Goal: Check status: Check status

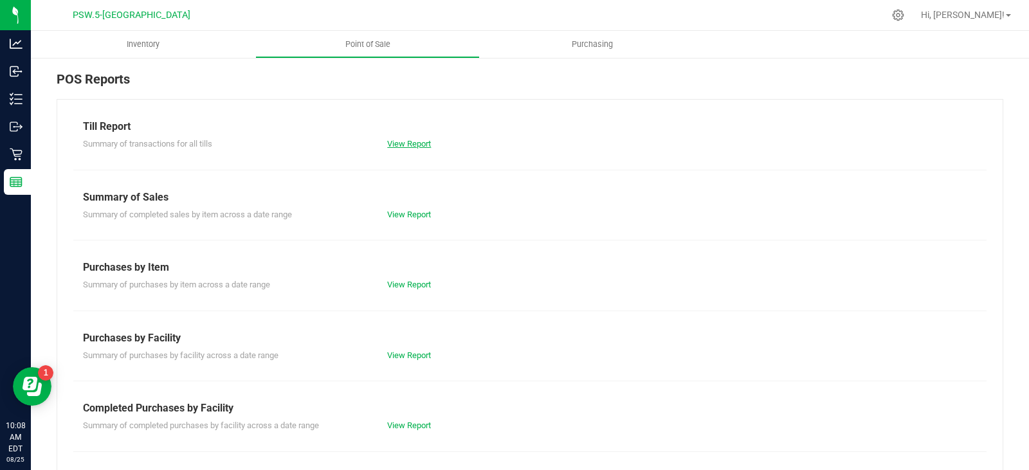
click at [413, 142] on link "View Report" at bounding box center [409, 144] width 44 height 10
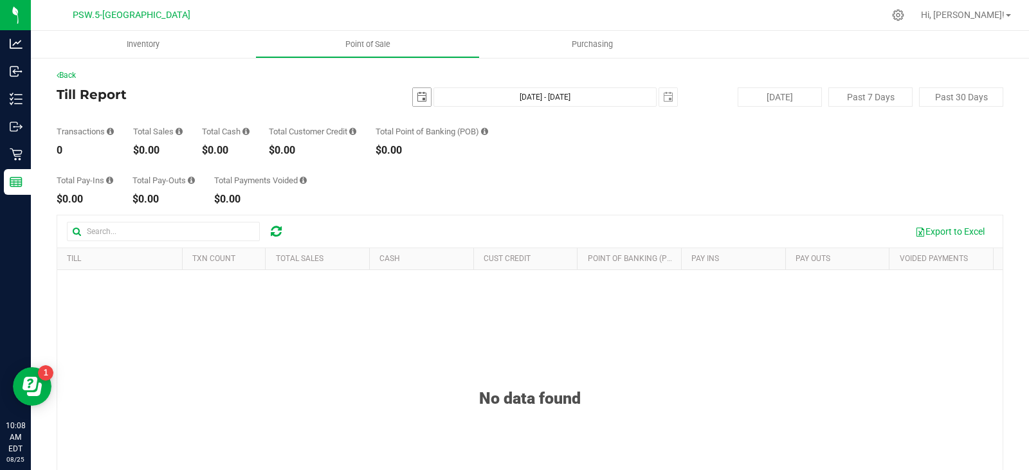
click at [419, 95] on span "select" at bounding box center [422, 97] width 10 height 10
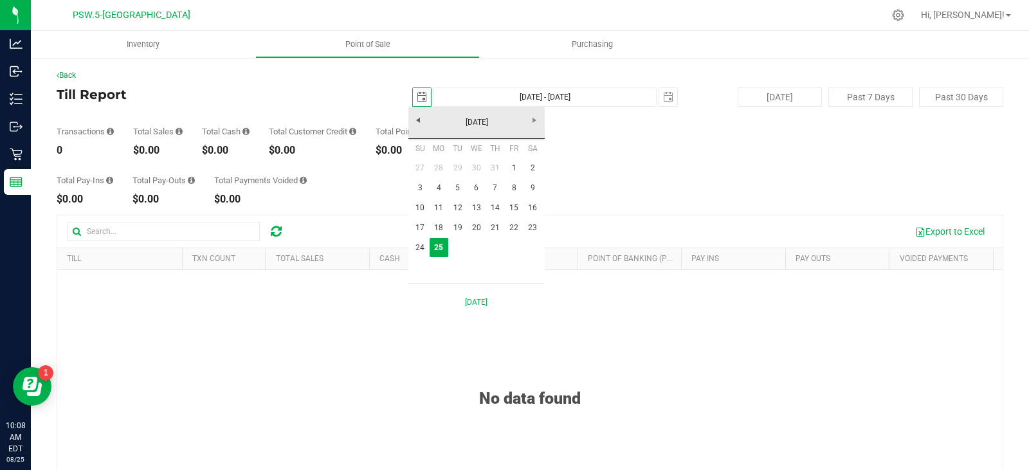
scroll to position [0, 32]
click at [531, 225] on link "23" at bounding box center [533, 228] width 19 height 20
type input "[DATE]"
type input "[DATE] - [DATE]"
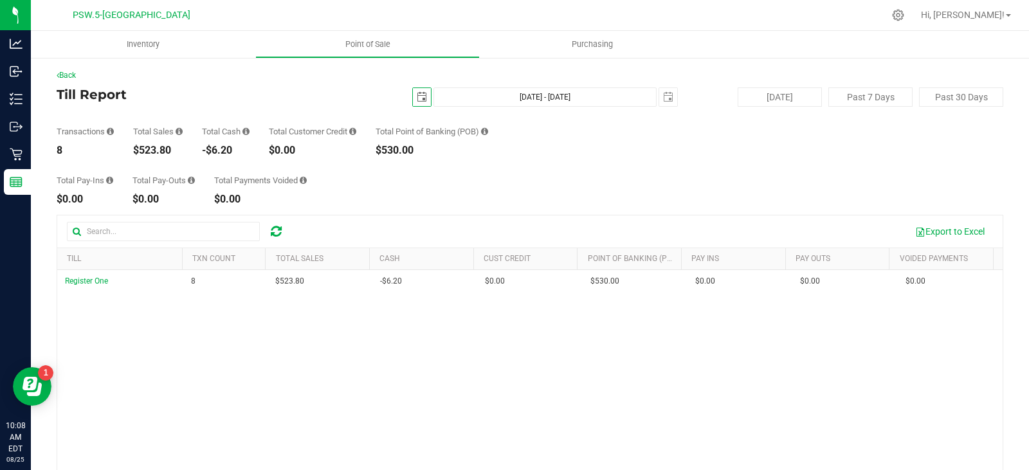
click at [423, 95] on span "select" at bounding box center [422, 97] width 18 height 18
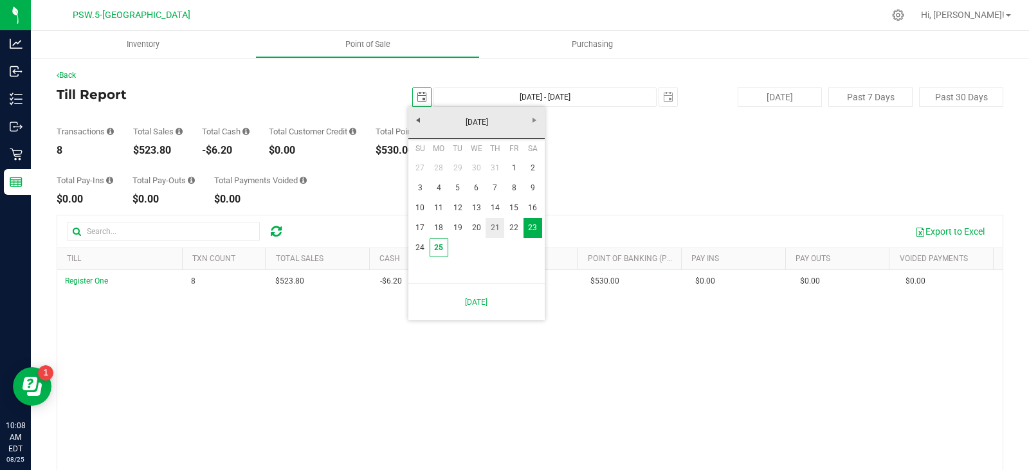
click at [491, 226] on link "21" at bounding box center [495, 228] width 19 height 20
type input "[DATE]"
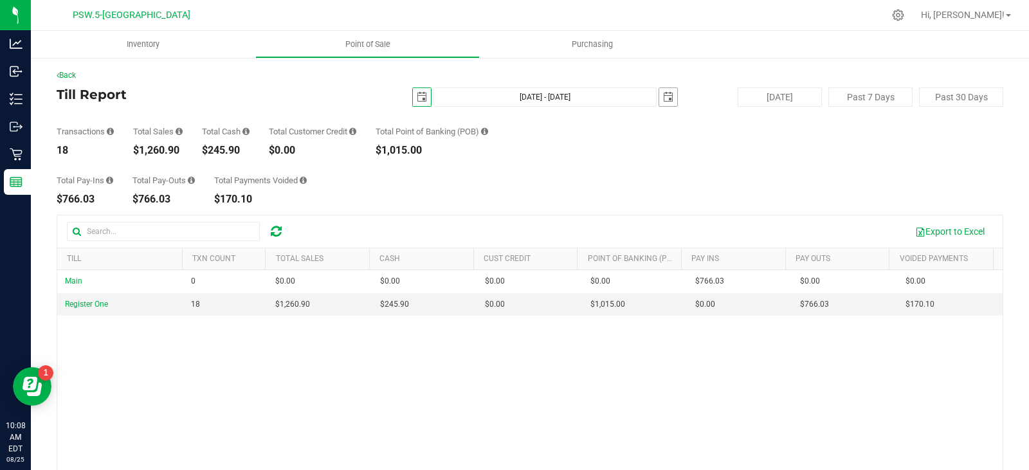
click at [663, 96] on span "select" at bounding box center [668, 97] width 10 height 10
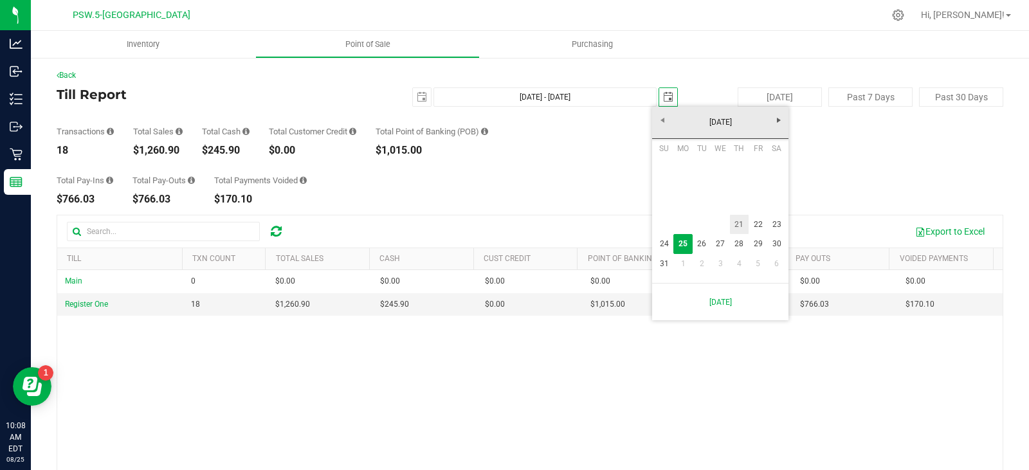
click at [742, 225] on link "21" at bounding box center [739, 225] width 19 height 20
type input "[DATE] - [DATE]"
type input "[DATE]"
